Goal: Task Accomplishment & Management: Complete application form

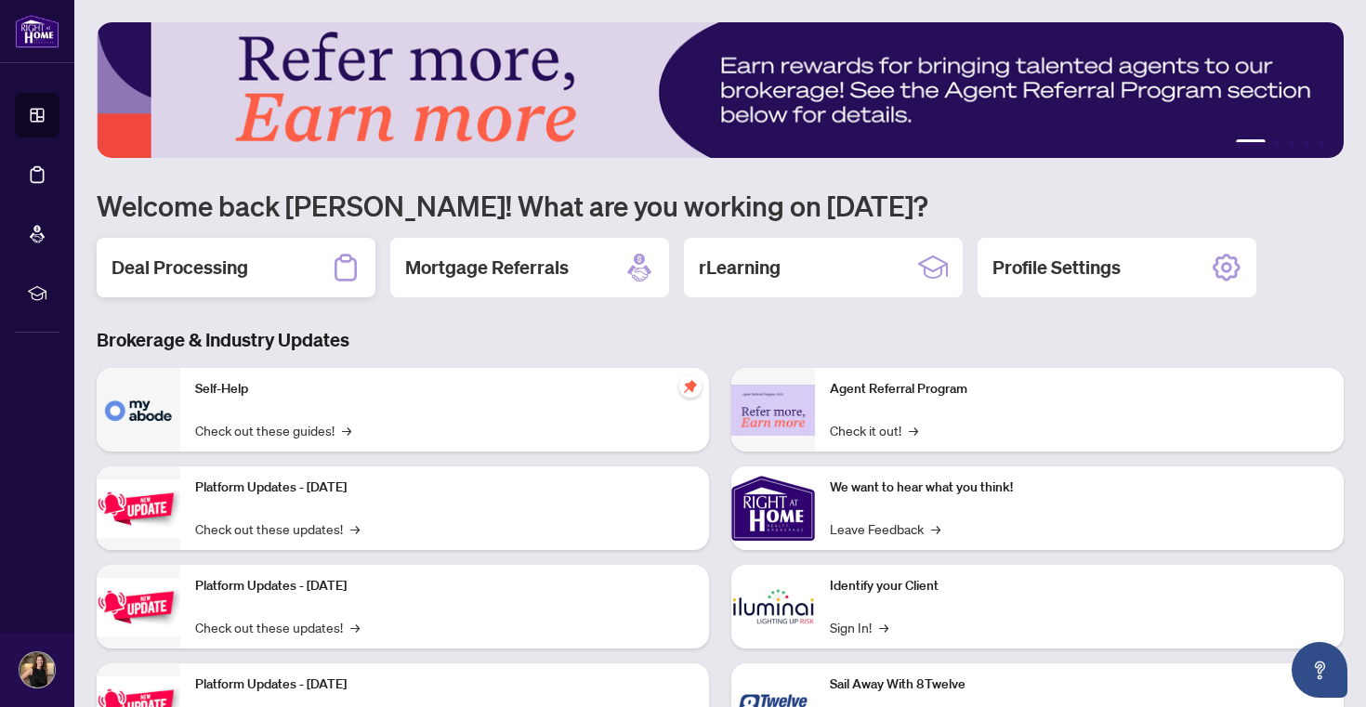
click at [204, 256] on h2 "Deal Processing" at bounding box center [180, 268] width 137 height 26
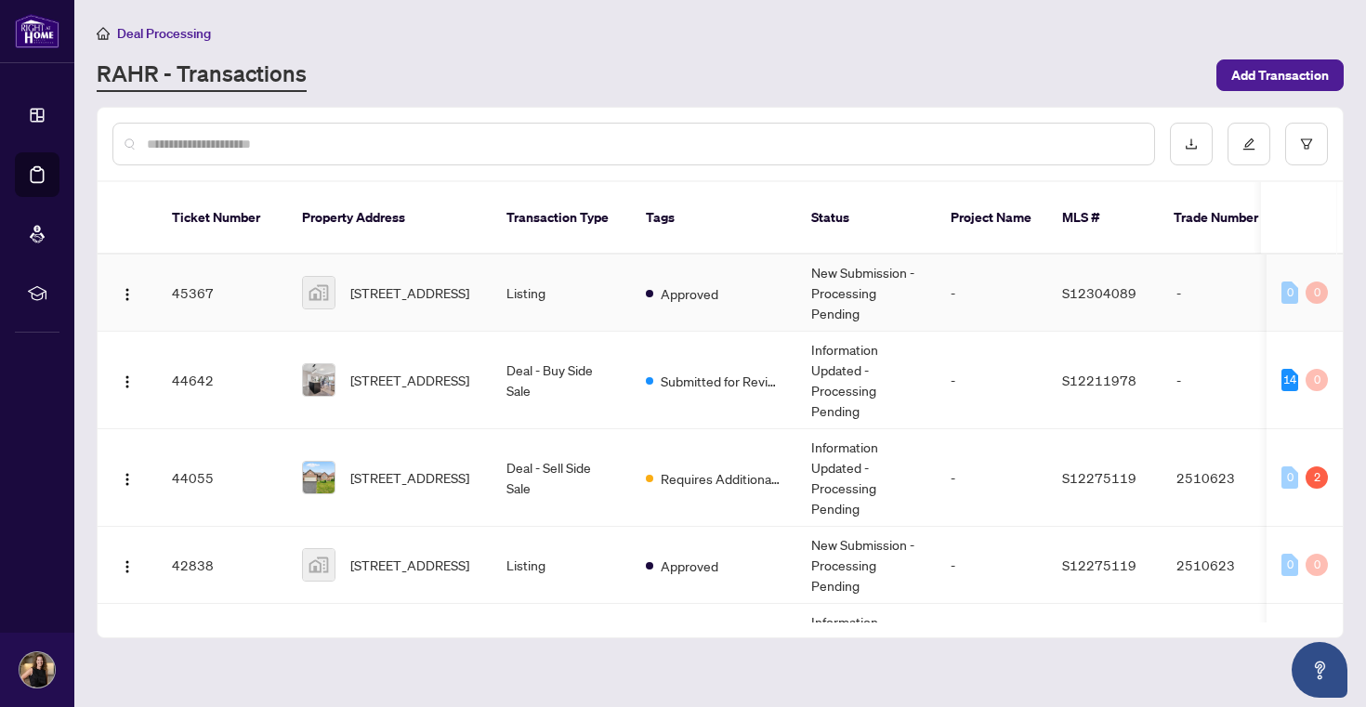
click at [405, 303] on span "[STREET_ADDRESS]" at bounding box center [409, 293] width 119 height 20
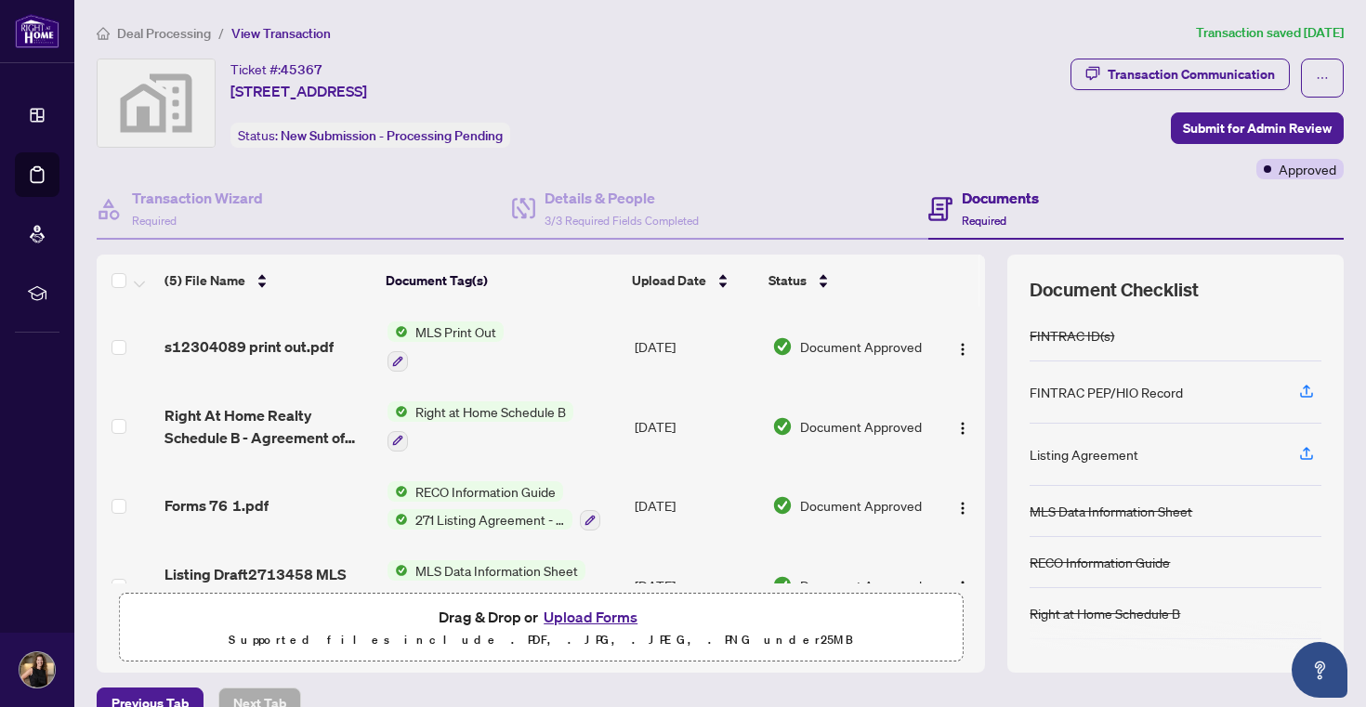
scroll to position [124, 0]
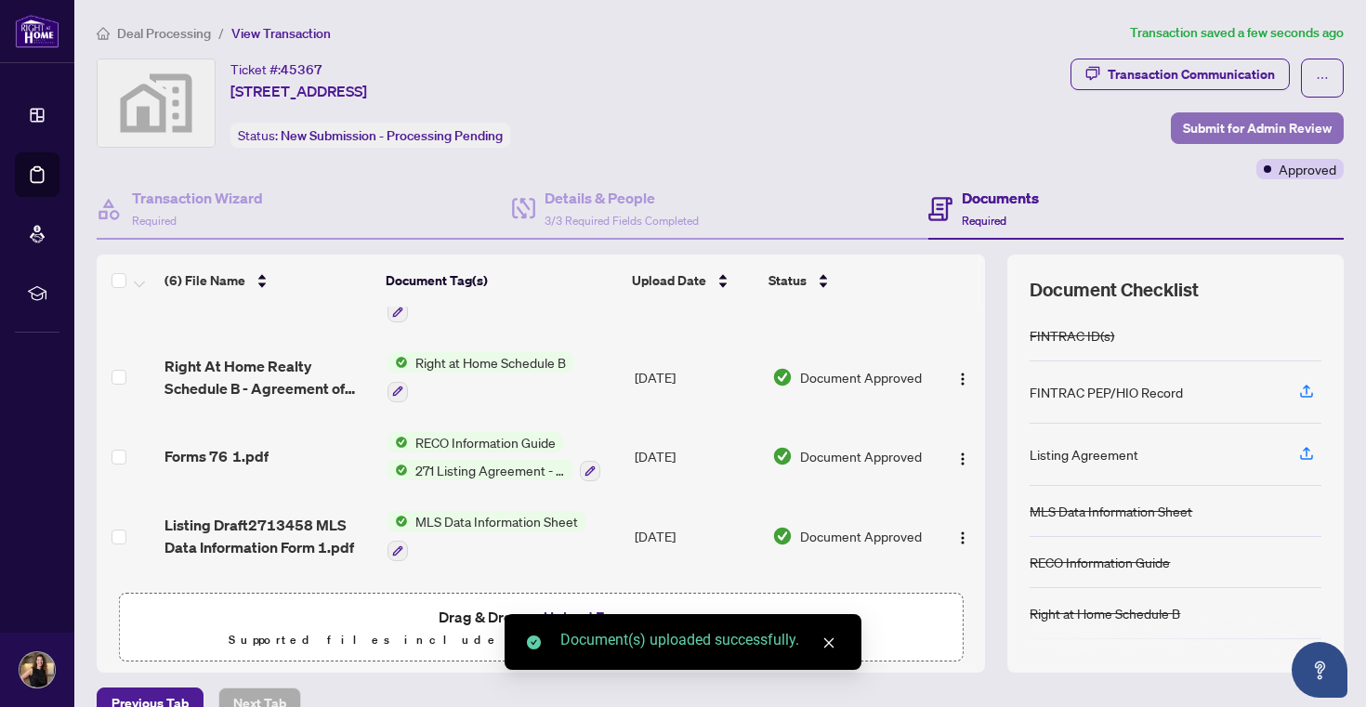
click at [1236, 124] on span "Submit for Admin Review" at bounding box center [1257, 128] width 149 height 30
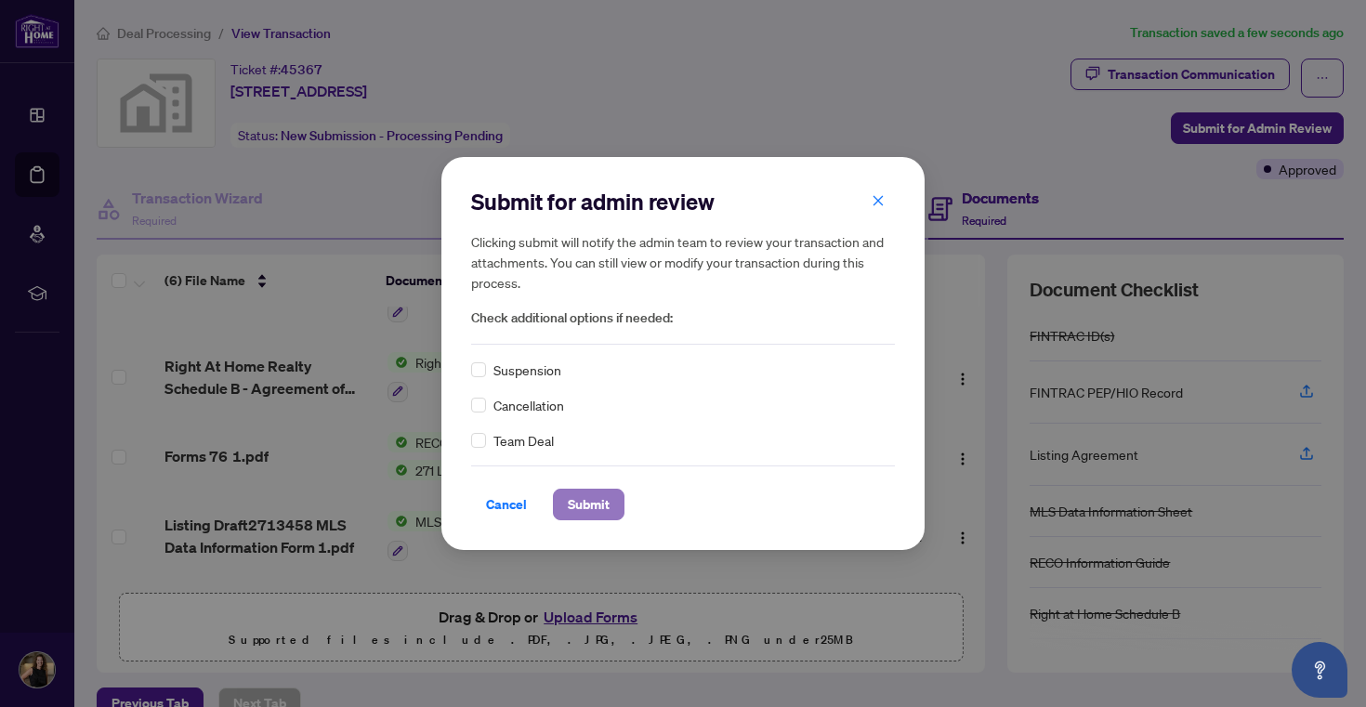
click at [582, 506] on span "Submit" at bounding box center [589, 505] width 42 height 30
